Goal: Task Accomplishment & Management: Complete application form

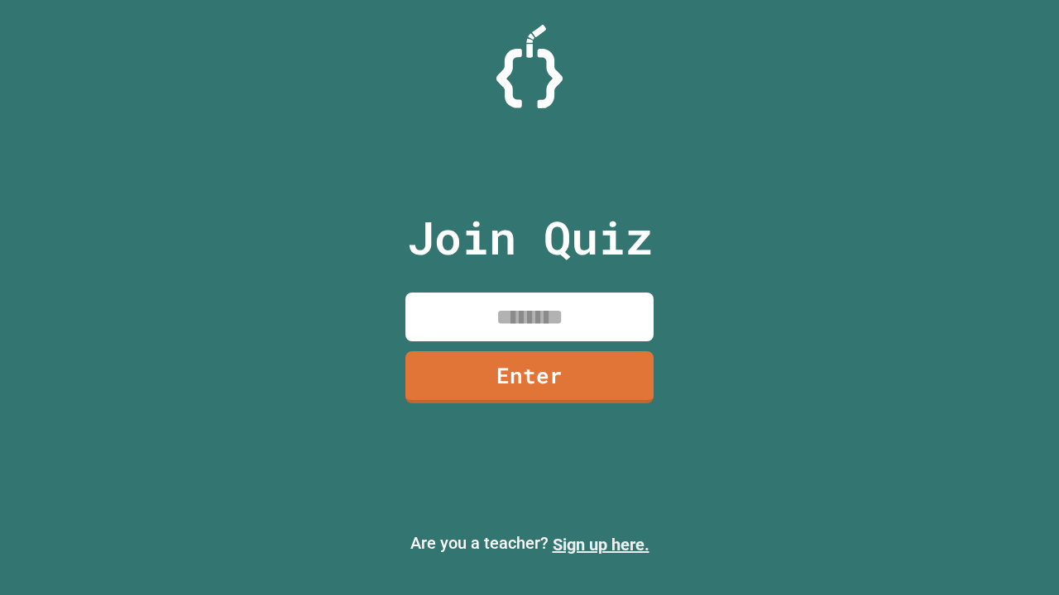
click at [600, 545] on link "Sign up here." at bounding box center [600, 545] width 97 height 20
